Goal: Book appointment/travel/reservation

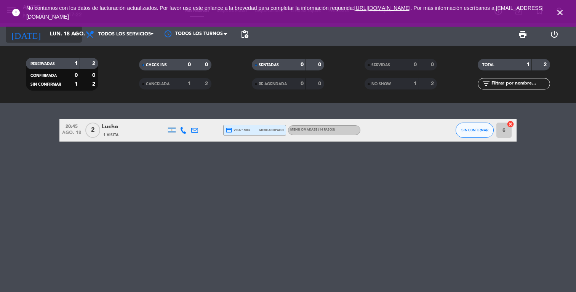
click at [56, 41] on input "lun. 18 ago." at bounding box center [82, 34] width 72 height 14
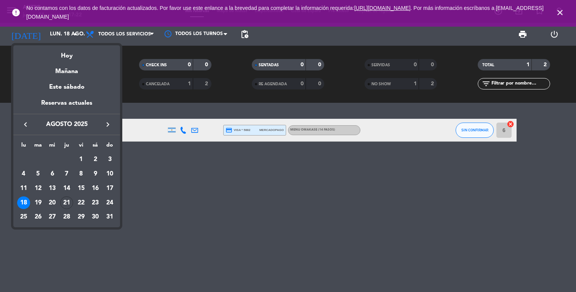
click at [109, 126] on icon "keyboard_arrow_right" at bounding box center [107, 124] width 9 height 9
click at [59, 38] on div at bounding box center [288, 146] width 576 height 292
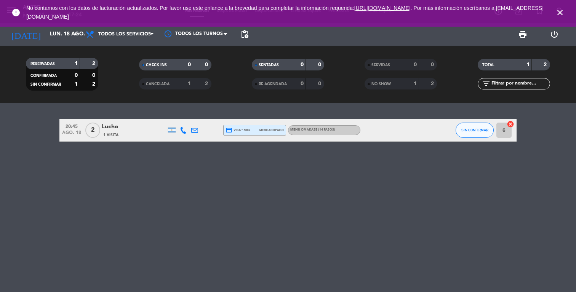
click at [59, 38] on input "lun. 18 ago." at bounding box center [82, 34] width 72 height 14
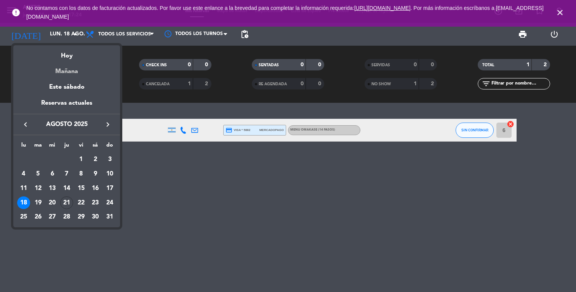
click at [62, 70] on div "Mañana" at bounding box center [66, 69] width 107 height 16
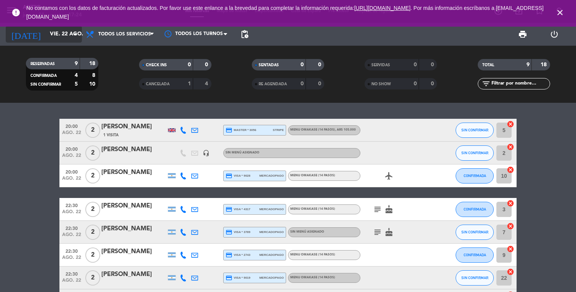
click at [66, 31] on input "vie. 22 ago." at bounding box center [82, 34] width 72 height 14
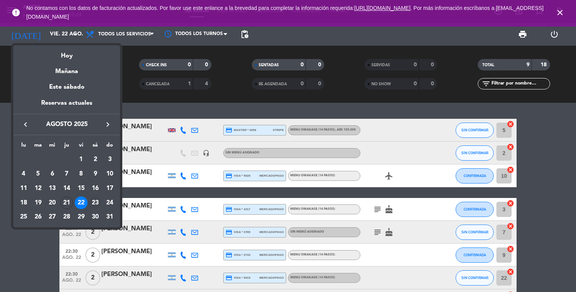
click at [96, 204] on div "23" at bounding box center [95, 202] width 13 height 13
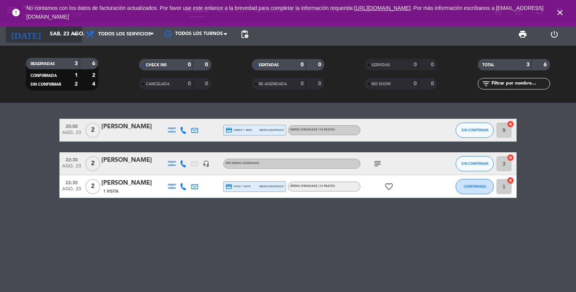
click at [65, 39] on input "sáb. 23 ago." at bounding box center [82, 34] width 72 height 14
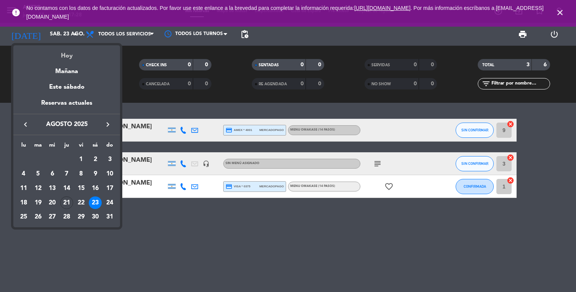
click at [67, 57] on div "Hoy" at bounding box center [66, 53] width 107 height 16
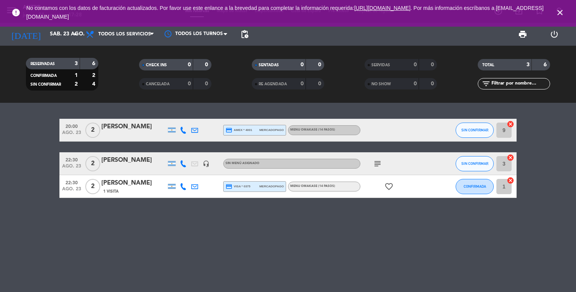
type input "jue. 21 ago."
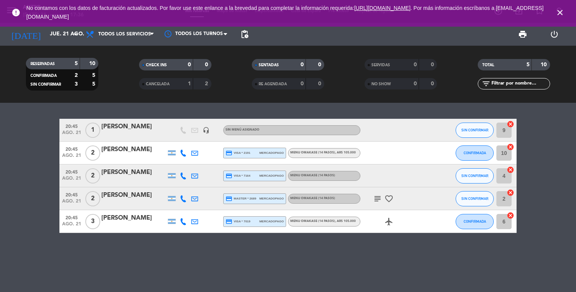
click at [559, 13] on icon "close" at bounding box center [559, 12] width 9 height 9
